Goal: Find contact information: Find contact information

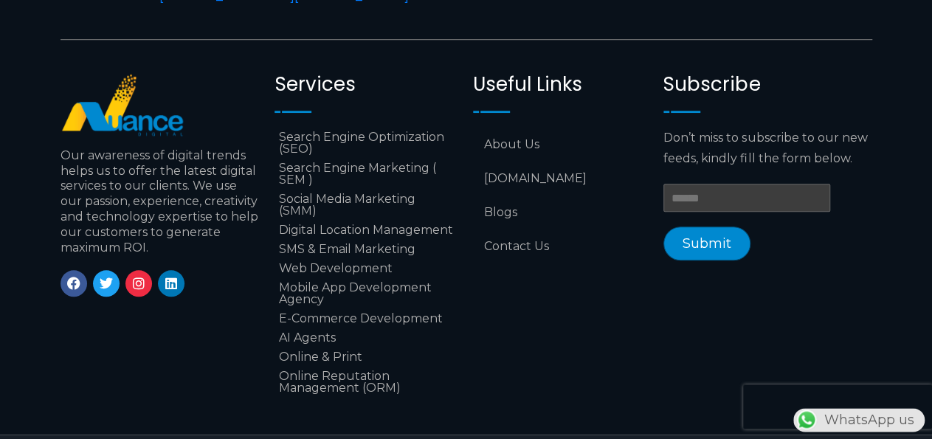
scroll to position [0, 388]
click at [514, 252] on link "Contact Us" at bounding box center [561, 247] width 176 height 34
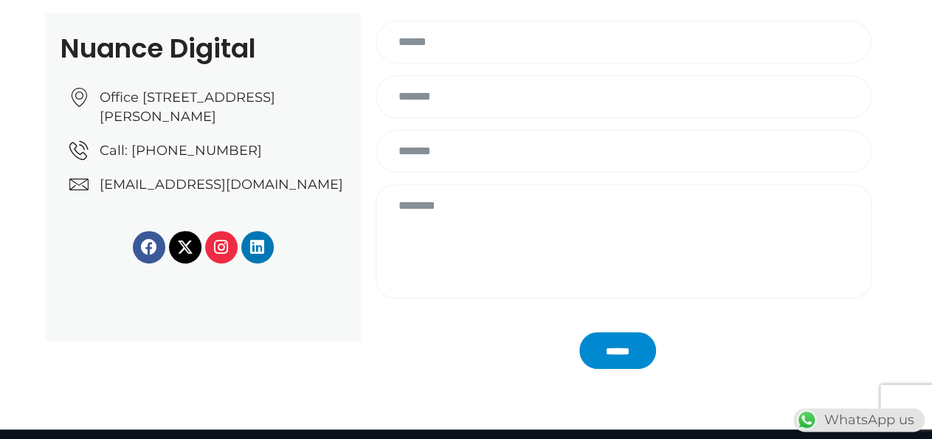
scroll to position [266, 0]
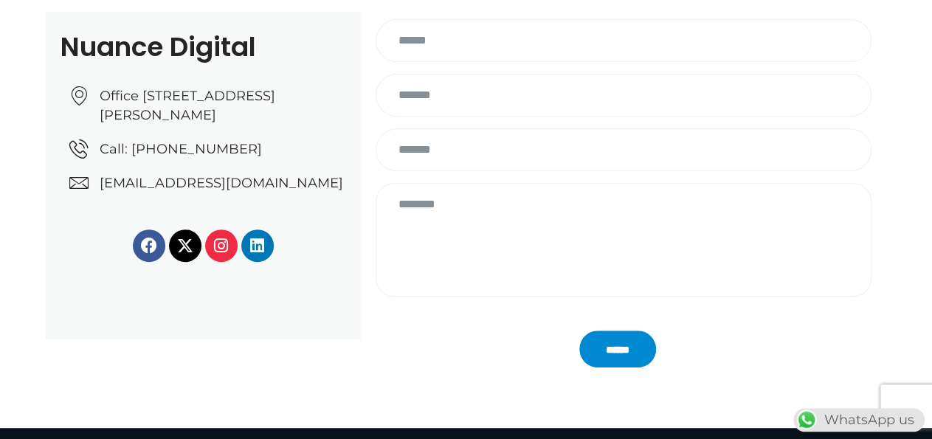
click at [134, 159] on span "Call: +974 6688 1424" at bounding box center [179, 149] width 166 height 19
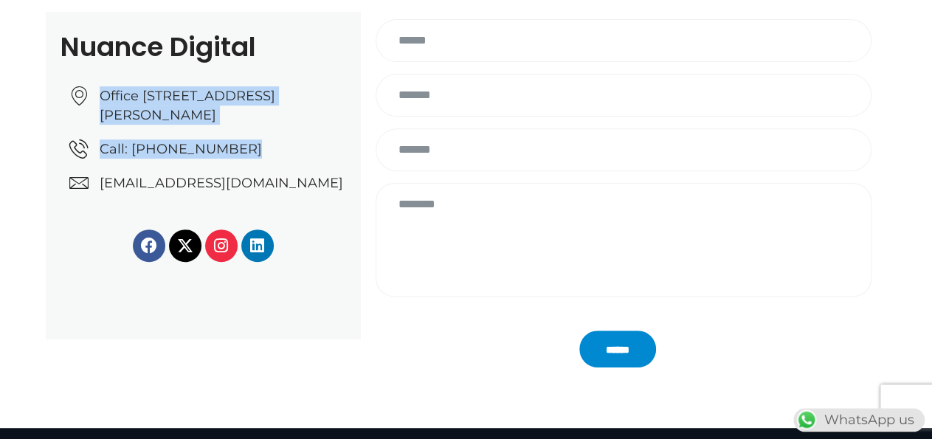
drag, startPoint x: 78, startPoint y: 82, endPoint x: 238, endPoint y: 173, distance: 184.1
click at [238, 173] on div "Office No: 31، Al Malki Business Center, New Al Mirqab, Jawaan Street, Doha – Q…" at bounding box center [204, 133] width 286 height 117
copy ul "Office No: 31، Al Malki Business Center, New Al Mirqab, Jawaan Street, Doha – Q…"
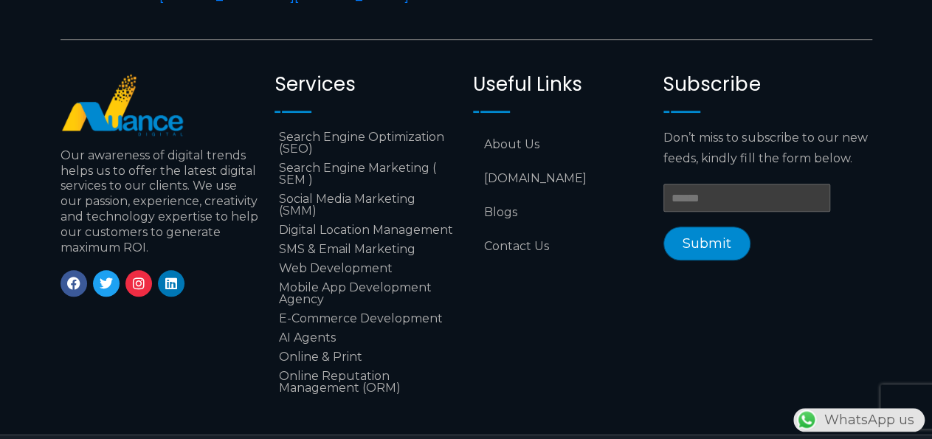
scroll to position [6132, 0]
